Goal: Task Accomplishment & Management: Manage account settings

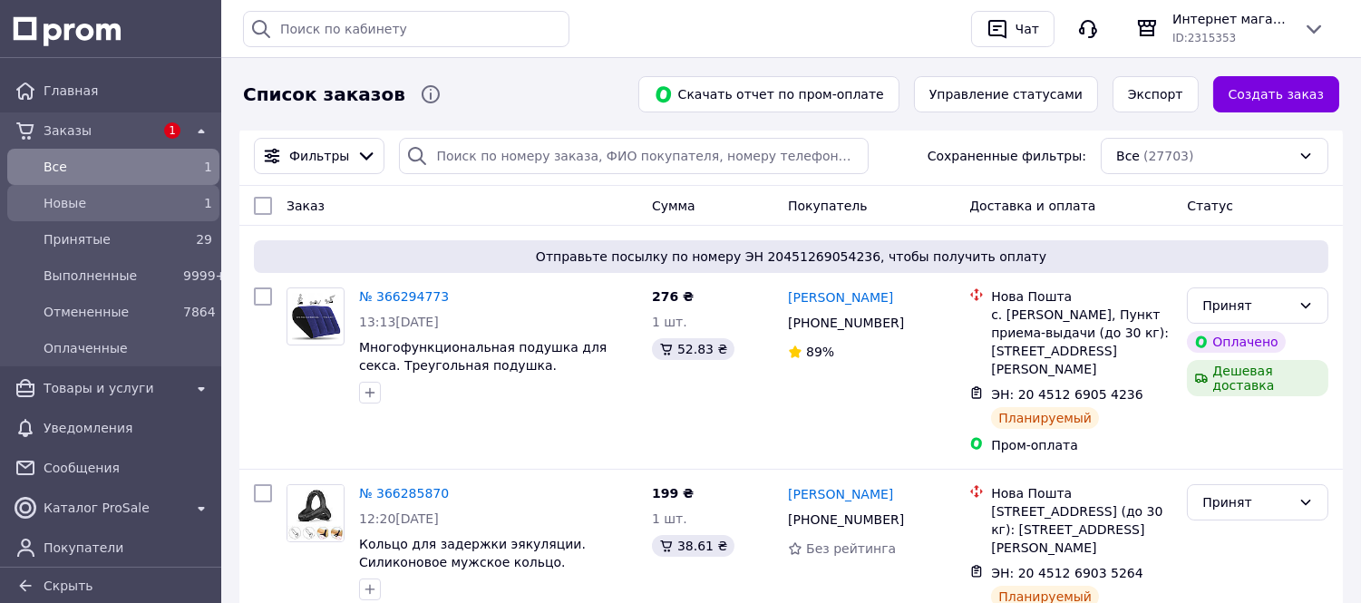
click at [71, 210] on span "Новые" at bounding box center [110, 203] width 132 height 18
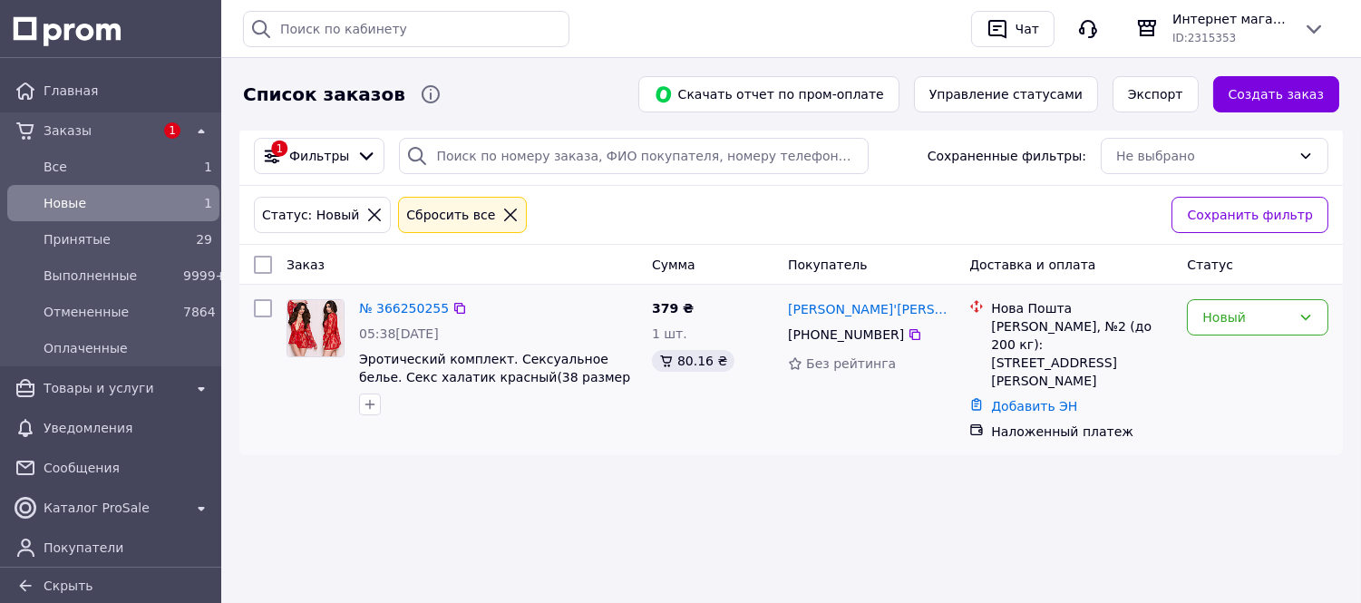
click at [664, 424] on div "№ 366250255 05:38, 12.10.2025 Эротический комплект. Сексуальное белье. Секс хал…" at bounding box center [790, 370] width 1103 height 170
click at [405, 304] on link "№ 366250255" at bounding box center [404, 308] width 90 height 15
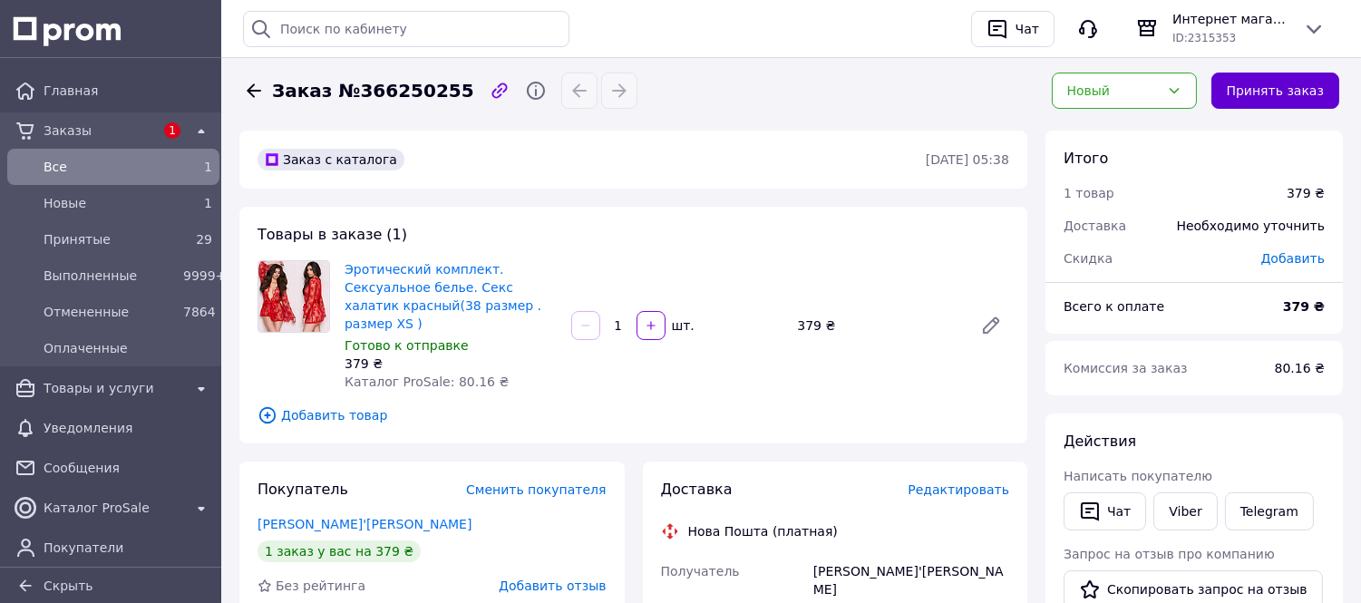
click at [1266, 87] on button "Принять заказ" at bounding box center [1275, 91] width 128 height 36
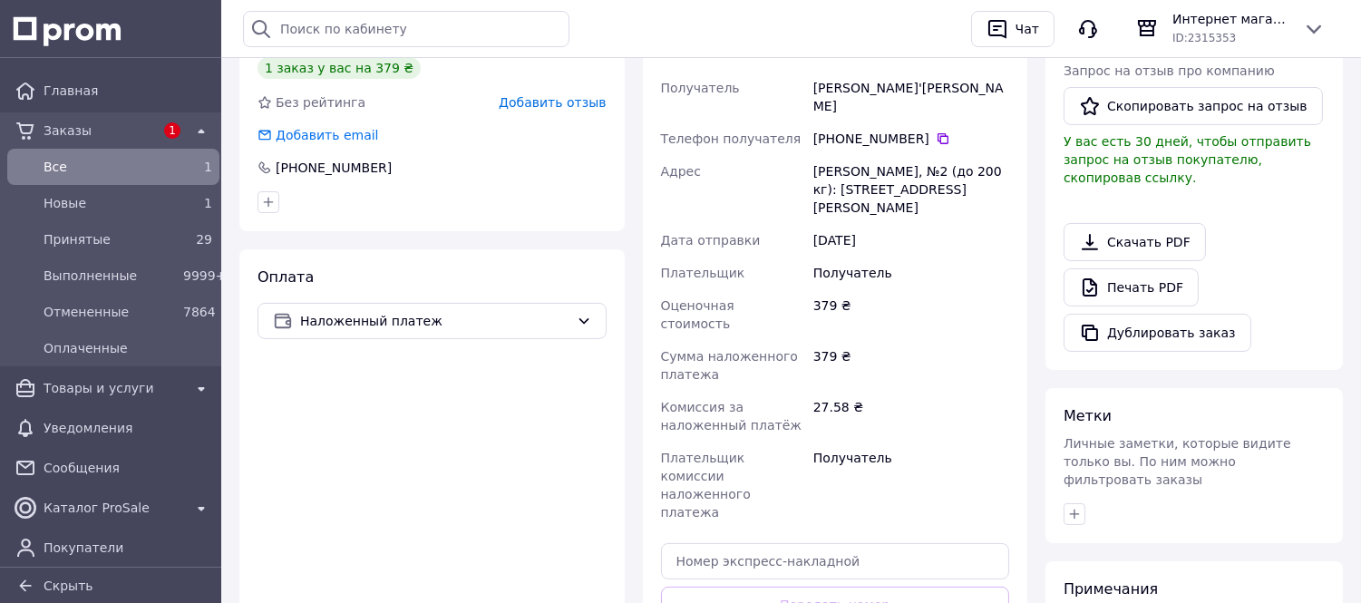
scroll to position [523, 0]
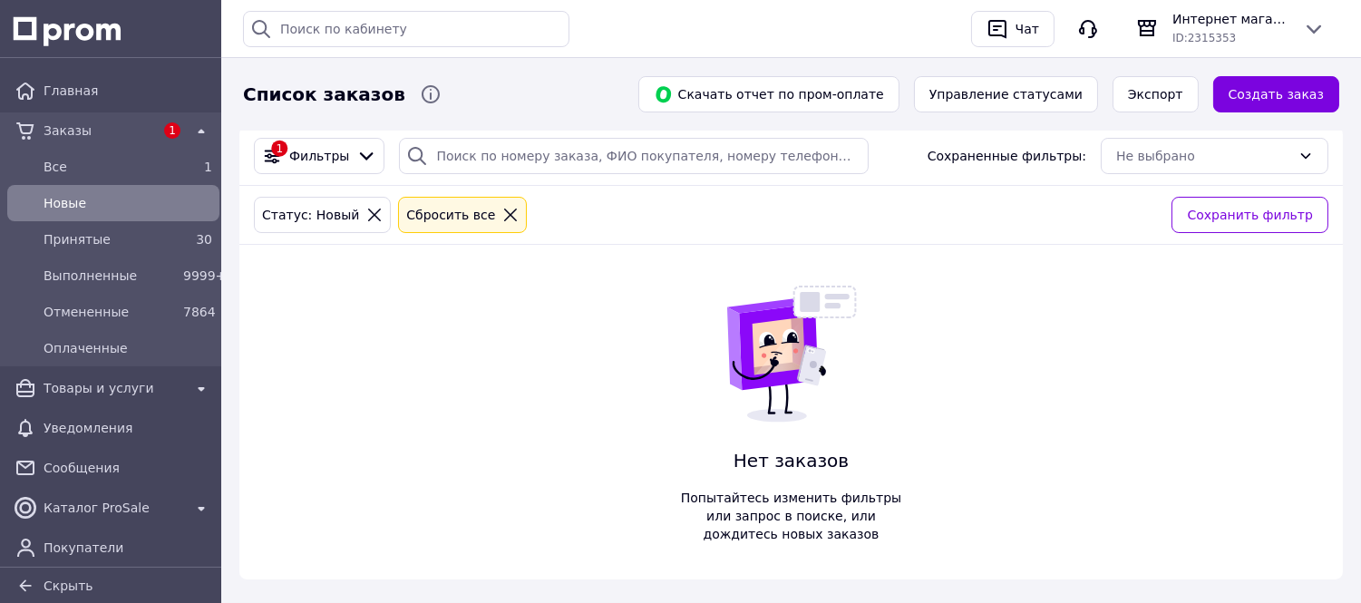
click at [502, 216] on icon at bounding box center [510, 215] width 16 height 16
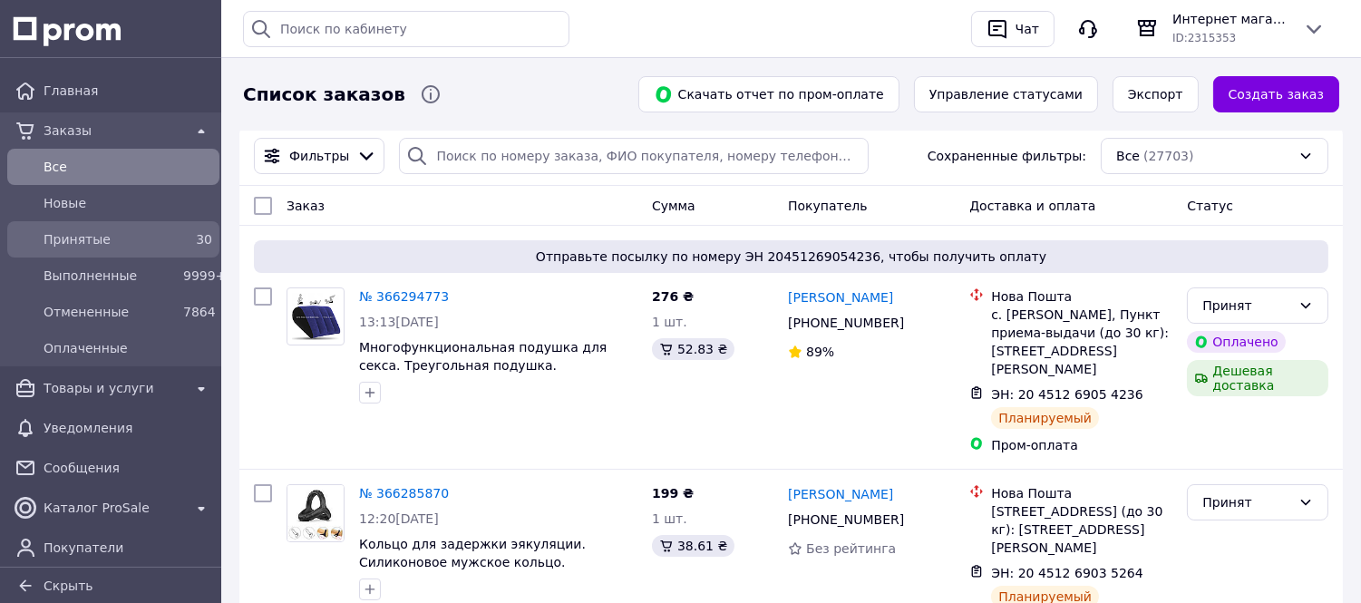
click at [82, 238] on span "Принятые" at bounding box center [110, 239] width 132 height 18
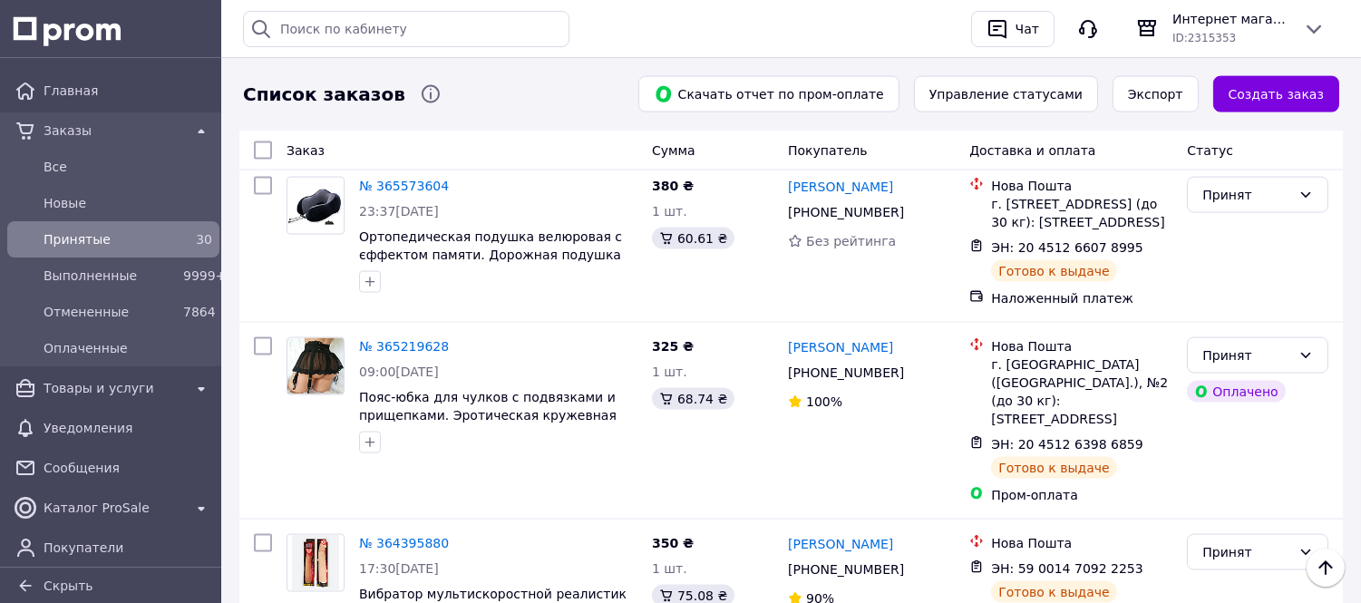
scroll to position [5015, 0]
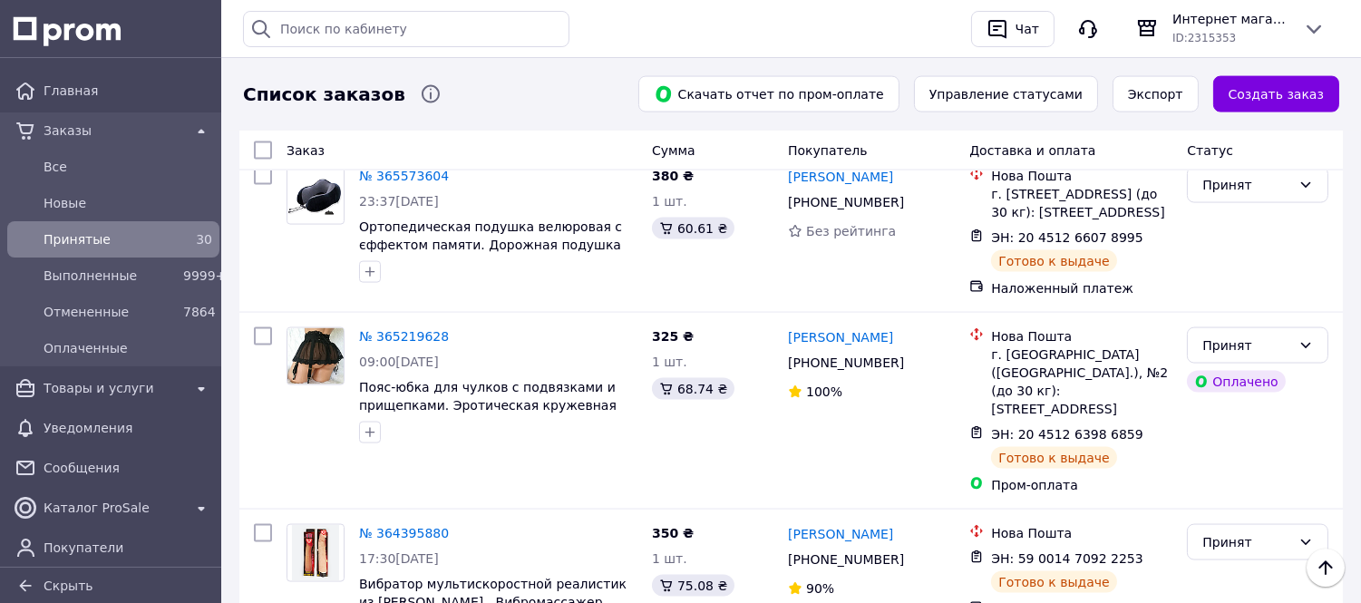
click at [1149, 553] on icon at bounding box center [1154, 558] width 11 height 11
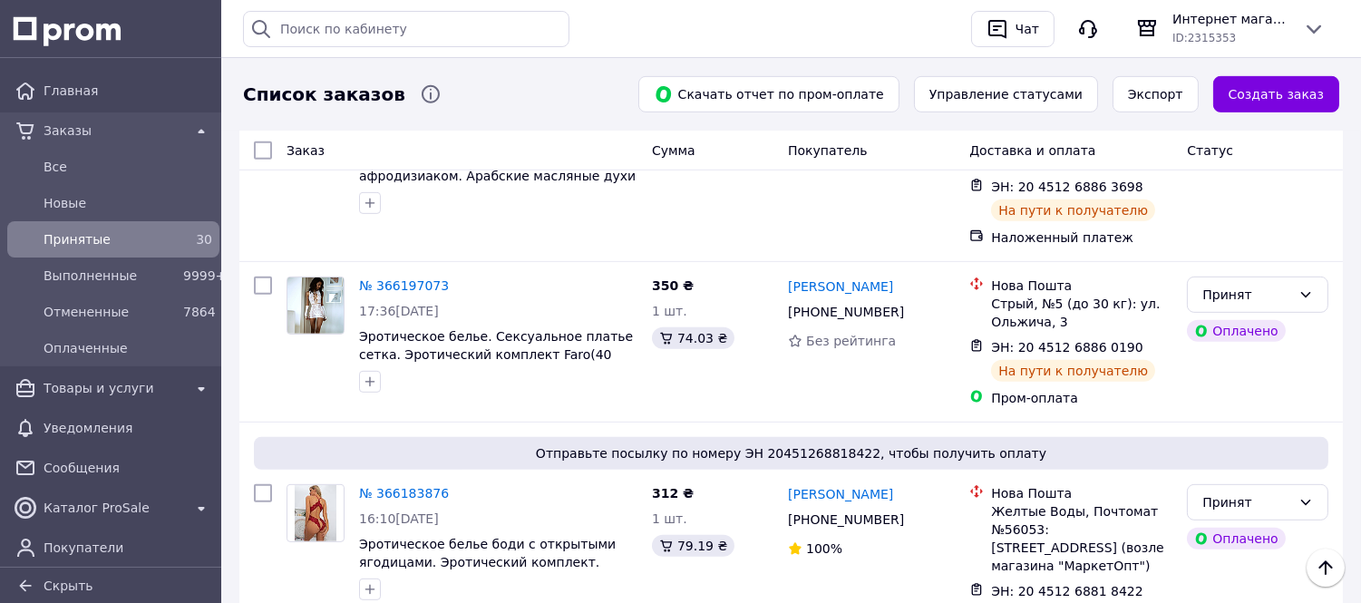
scroll to position [0, 0]
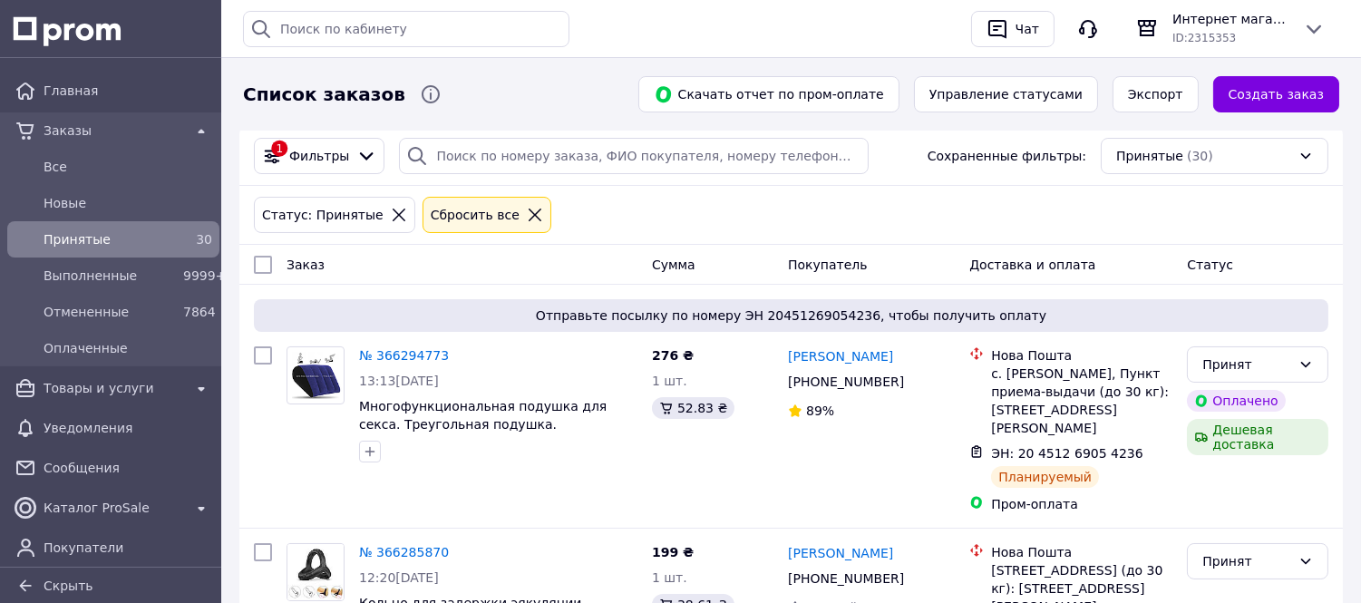
click at [527, 218] on icon at bounding box center [535, 215] width 16 height 16
